Goal: Information Seeking & Learning: Learn about a topic

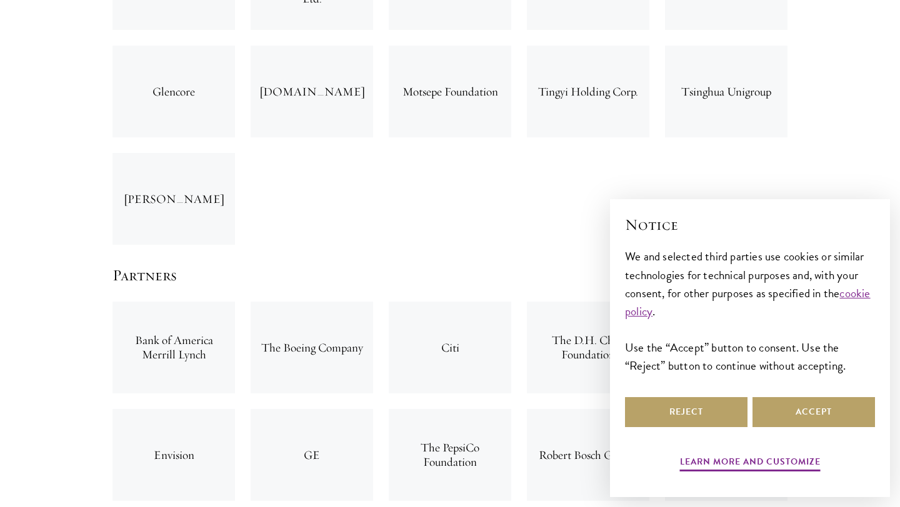
scroll to position [2411, 0]
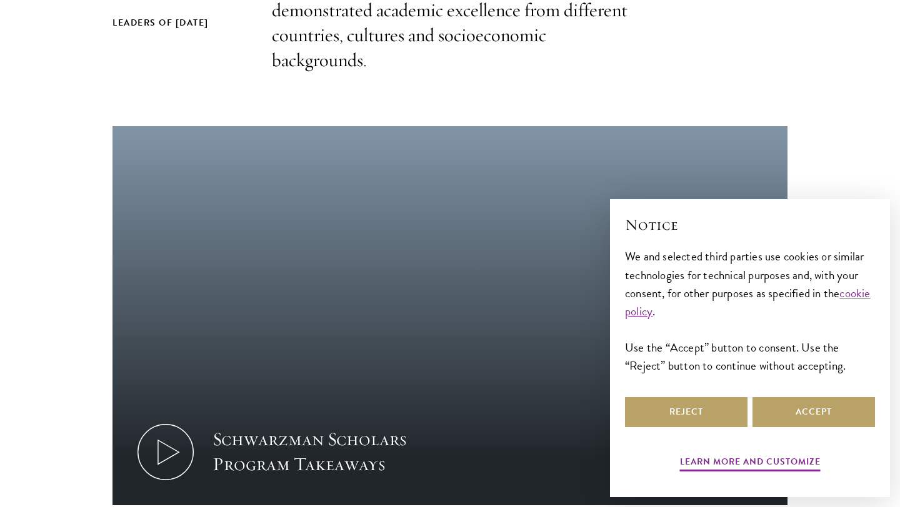
scroll to position [487, 0]
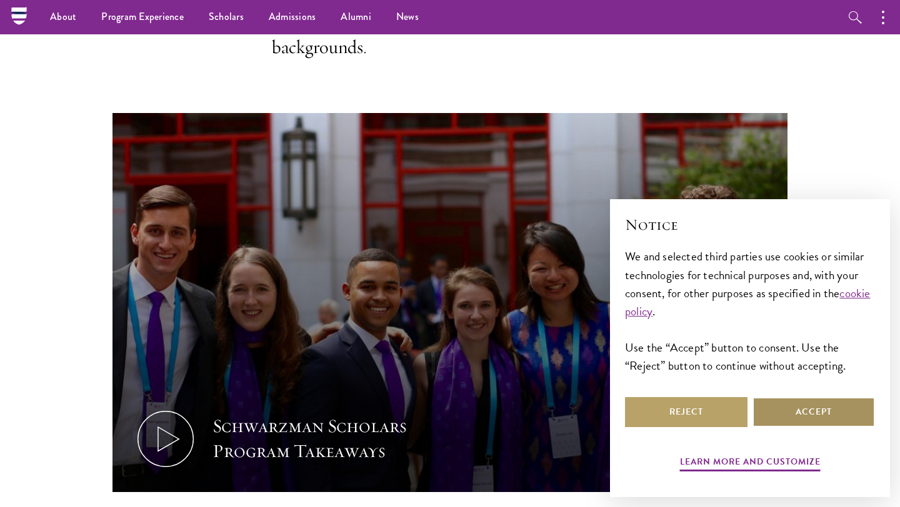
click at [794, 410] on button "Accept" at bounding box center [813, 412] width 122 height 30
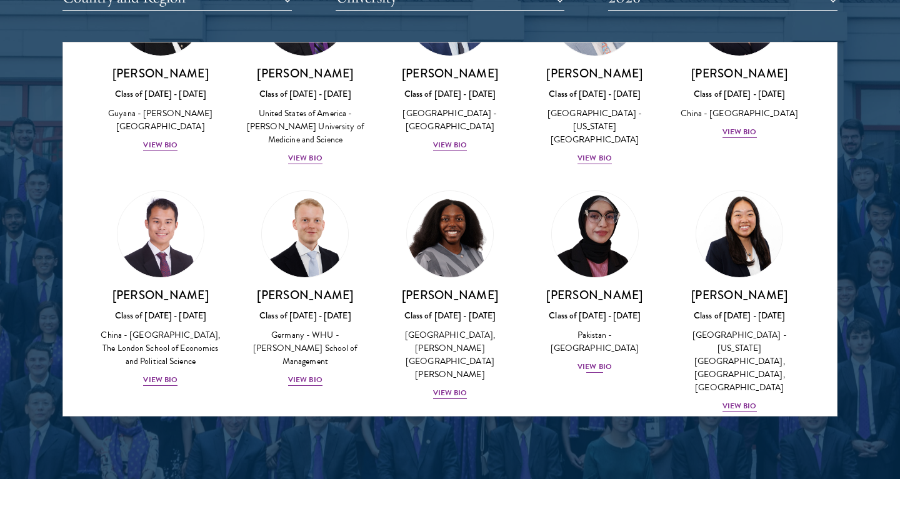
scroll to position [2335, 0]
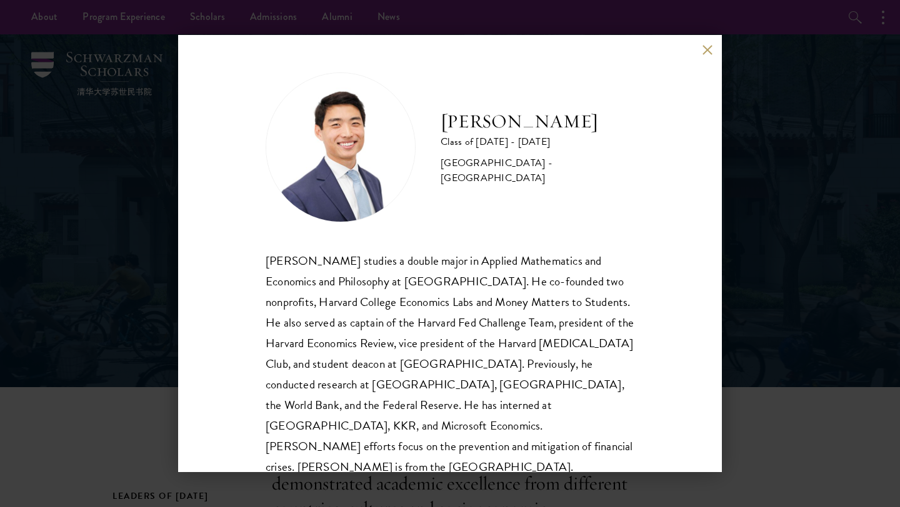
scroll to position [22, 0]
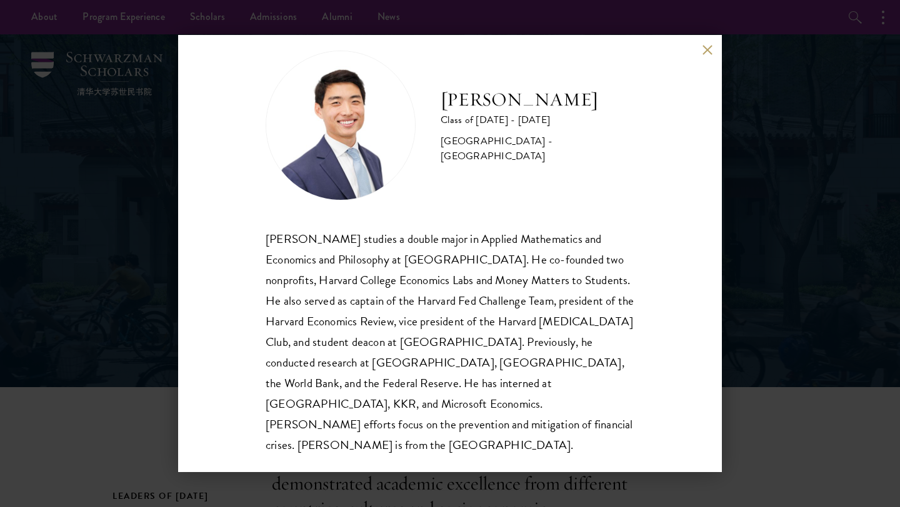
click at [695, 47] on div "[PERSON_NAME] Class of [DATE] - [DATE] [GEOGRAPHIC_DATA] - [GEOGRAPHIC_DATA] [P…" at bounding box center [450, 253] width 544 height 437
click at [700, 49] on div "[PERSON_NAME] Class of [DATE] - [DATE] [GEOGRAPHIC_DATA] - [GEOGRAPHIC_DATA] [P…" at bounding box center [450, 253] width 544 height 437
click at [707, 49] on button at bounding box center [707, 49] width 11 height 11
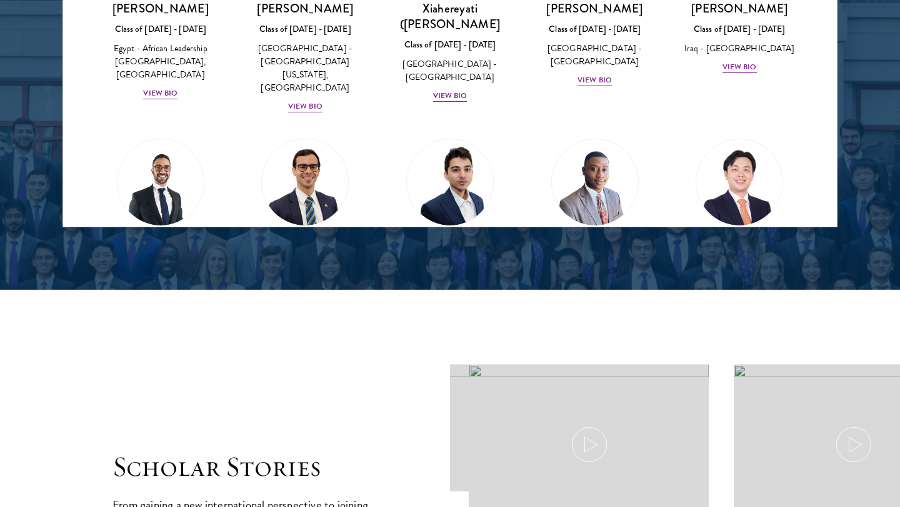
scroll to position [1953, 0]
